Goal: Information Seeking & Learning: Learn about a topic

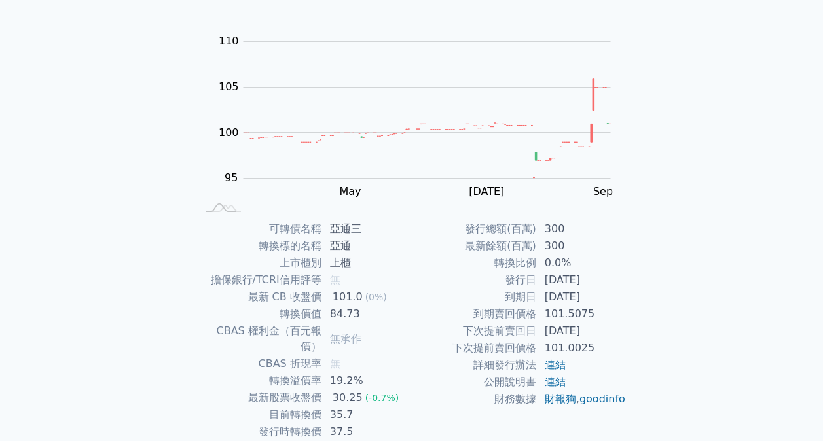
scroll to position [137, 0]
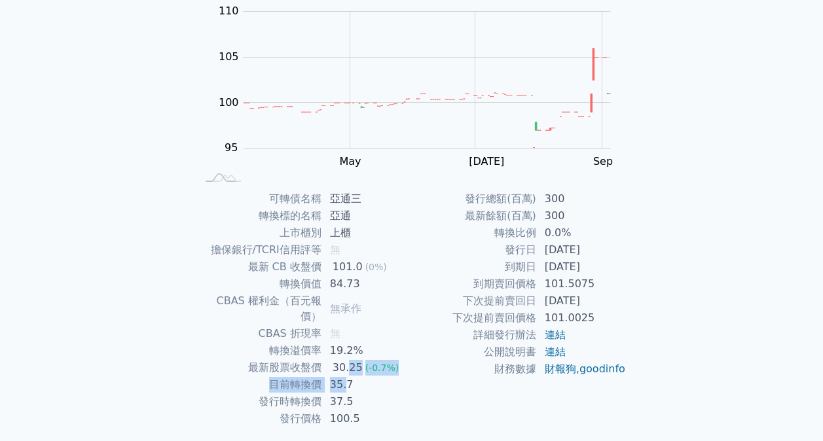
drag, startPoint x: 346, startPoint y: 359, endPoint x: 346, endPoint y: 367, distance: 7.9
click at [346, 367] on tbody "可轉債名稱 亞通三 轉換標的名稱 亞通 上市櫃別 上櫃 擔保銀行/TCRI信用評等 無 最新 CB 收盤價 101.0 (0%) 轉換價值 84.73 CBA…" at bounding box center [304, 308] width 215 height 237
click at [346, 376] on td "35.7" at bounding box center [367, 384] width 90 height 17
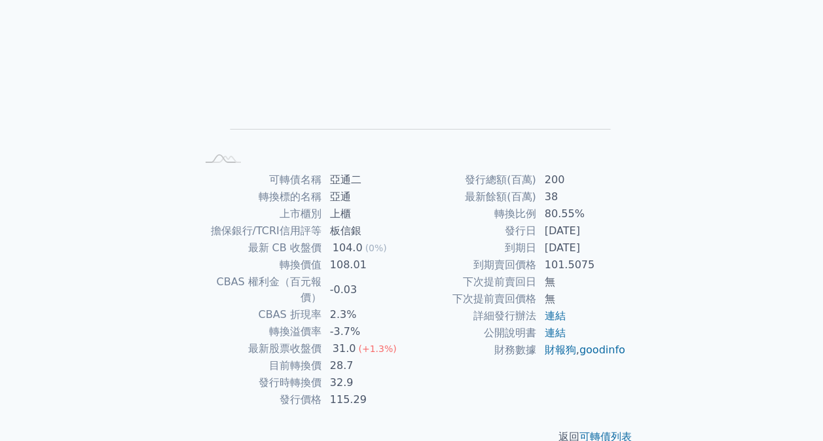
scroll to position [156, 0]
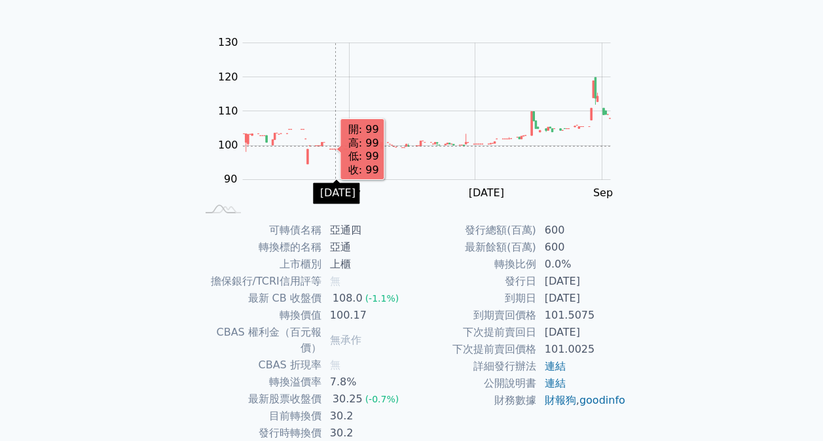
scroll to position [107, 0]
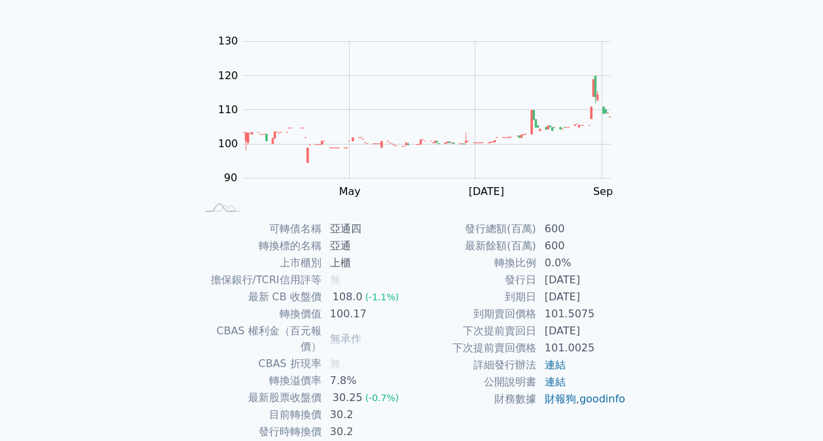
click at [617, 226] on td "600" at bounding box center [582, 229] width 90 height 17
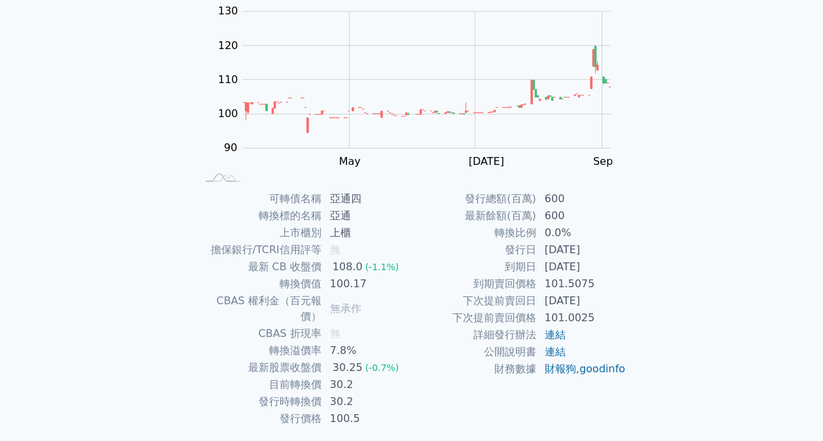
scroll to position [165, 0]
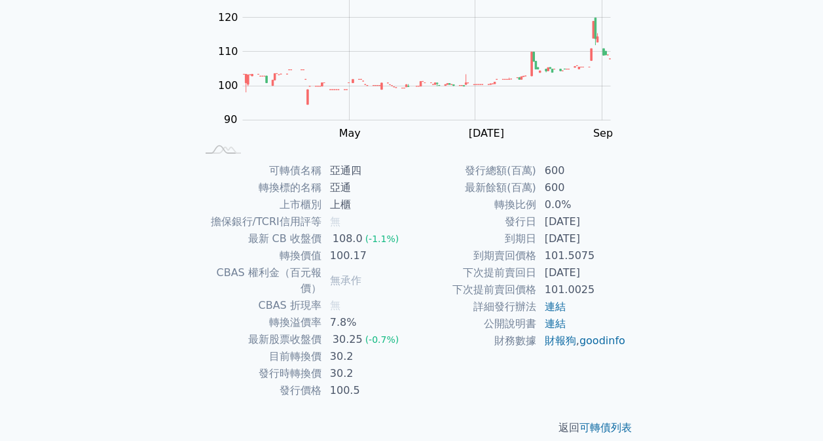
click at [683, 253] on div "可轉債列表 財務數據 可轉債列表 財務數據 登入／註冊 登入／註冊 可轉債列表 › 61794 亞通四 61794 亞通四 可轉債詳細資訊 Zoom Out …" at bounding box center [411, 146] width 823 height 622
